Goal: Task Accomplishment & Management: Manage account settings

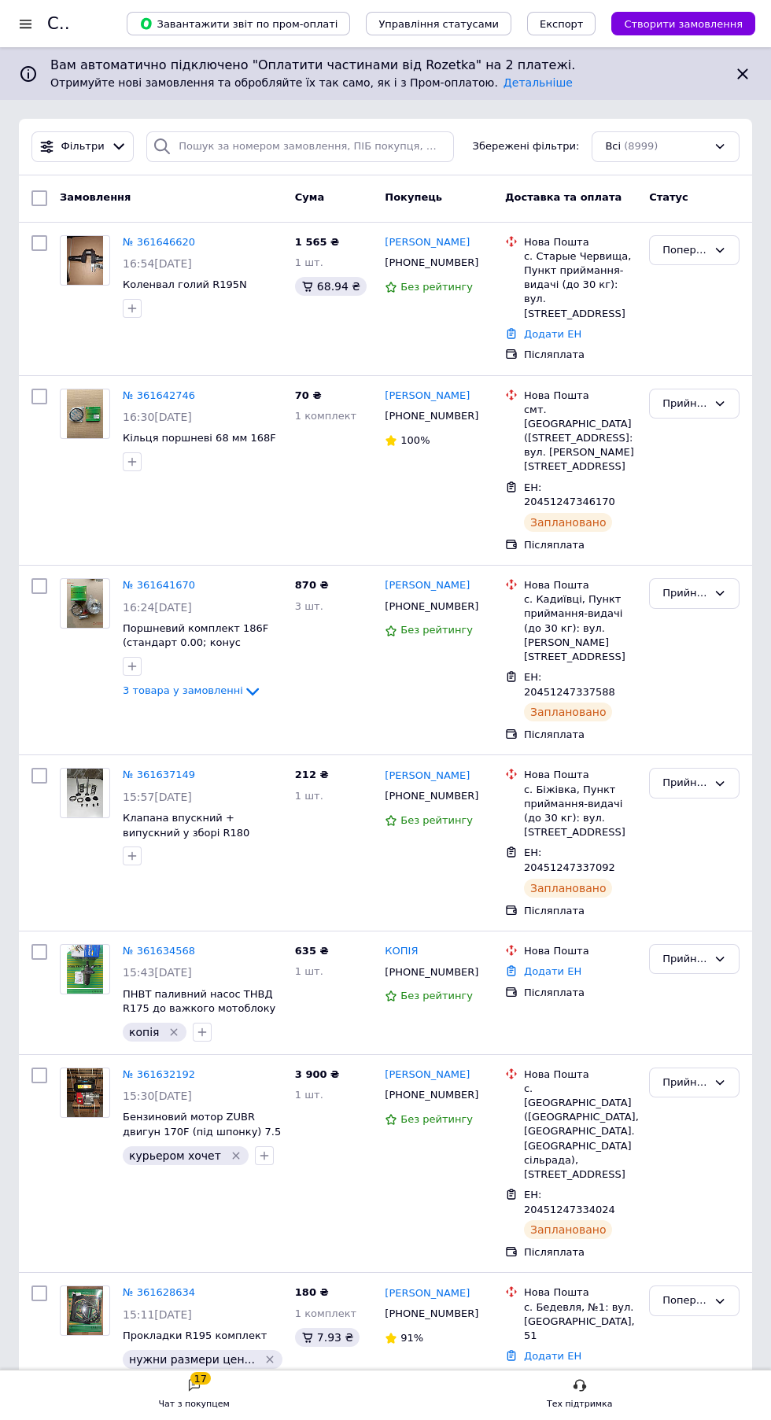
click at [691, 247] on div "Попередньо прийнято" at bounding box center [684, 250] width 45 height 17
click at [565, 140] on span "Збережені фільтри:" at bounding box center [526, 146] width 107 height 15
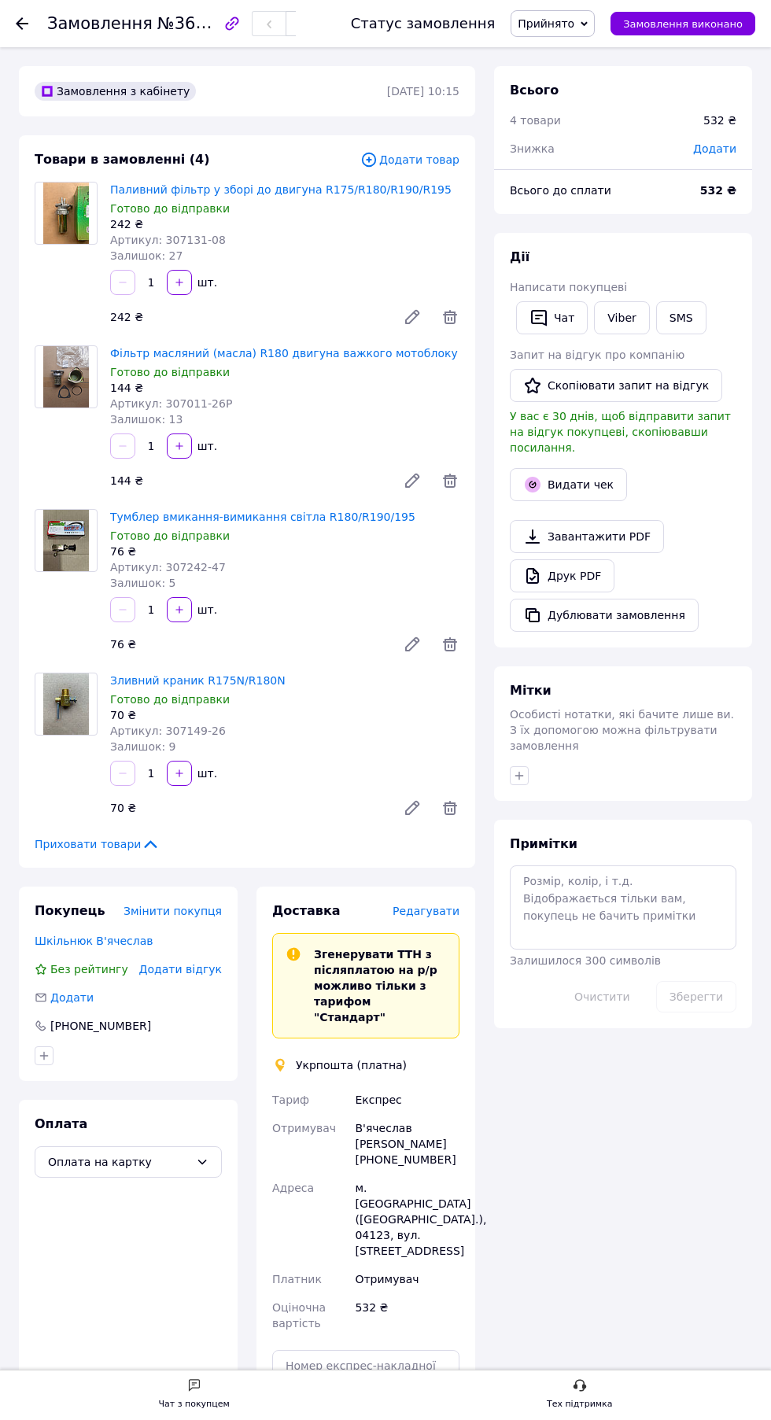
scroll to position [17, 0]
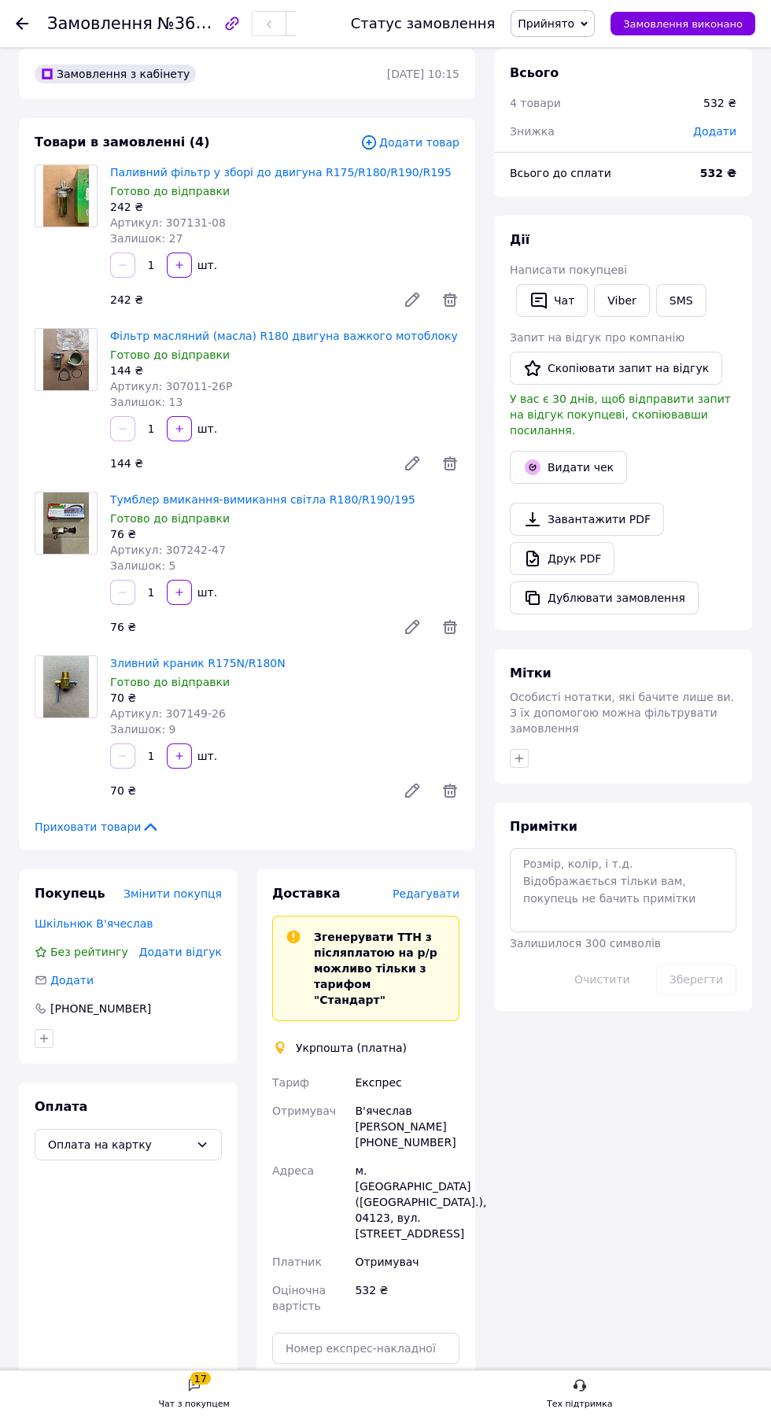
click at [22, 24] on use at bounding box center [22, 23] width 13 height 13
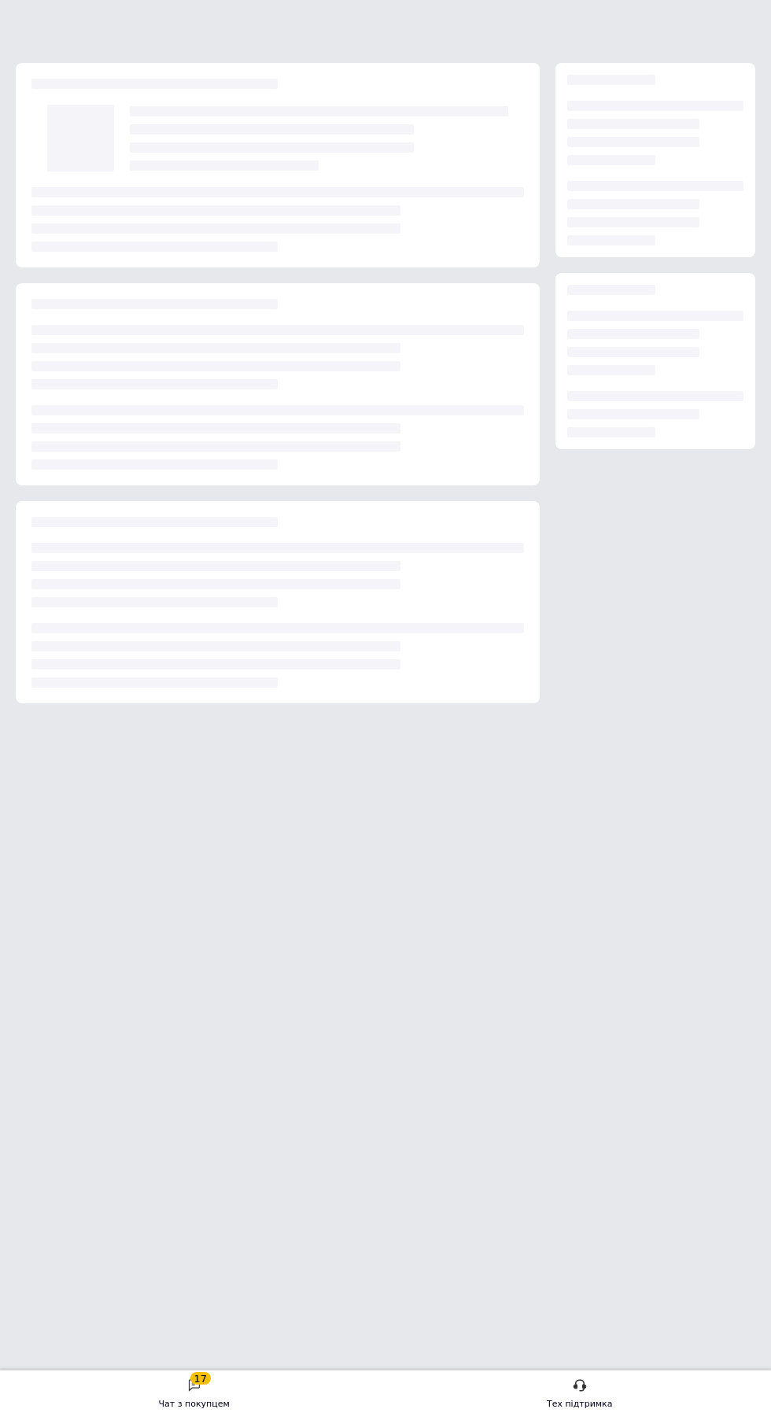
scroll to position [0, 0]
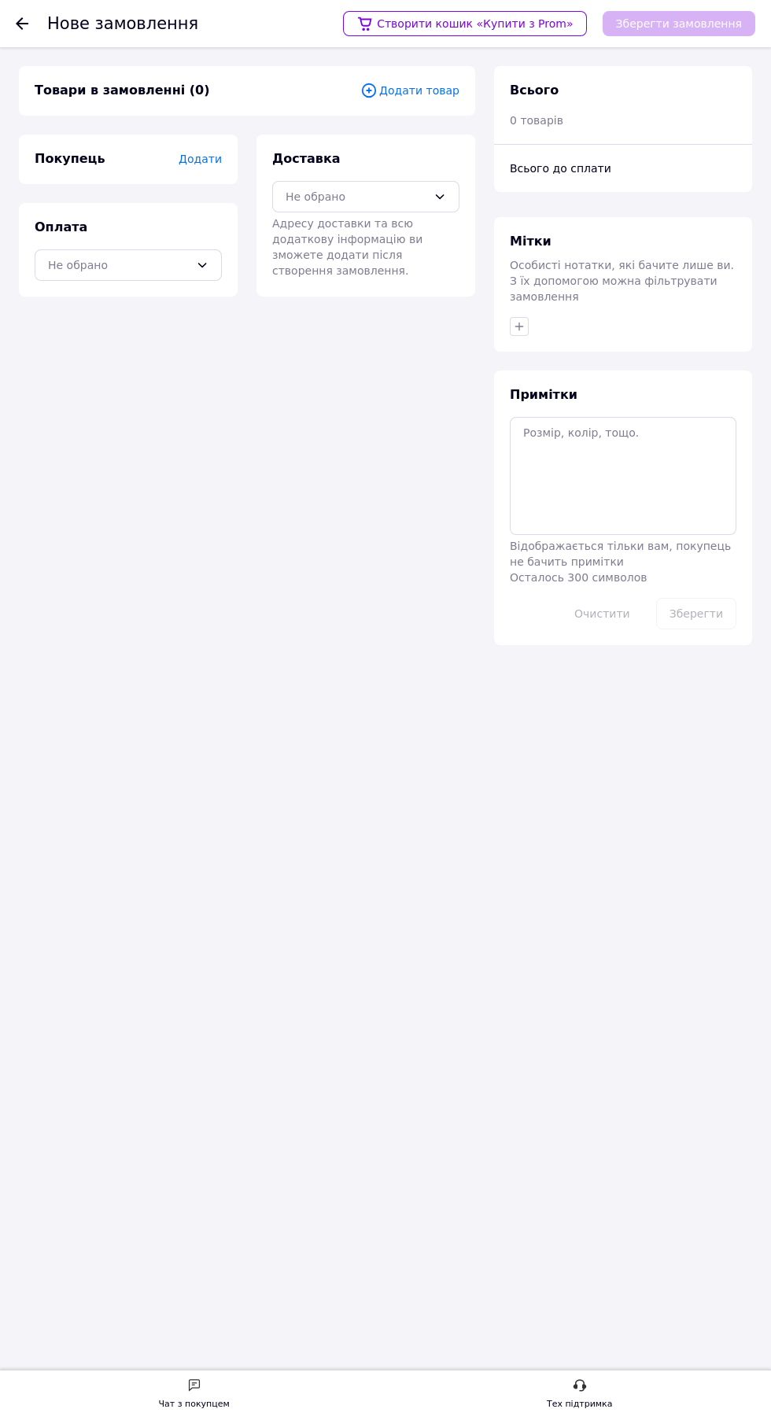
click at [24, 23] on use at bounding box center [22, 23] width 13 height 13
